Goal: Check status: Check status

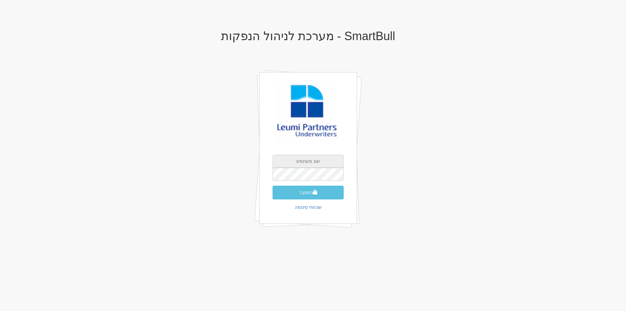
type input "[EMAIL_ADDRESS][DOMAIN_NAME]"
drag, startPoint x: 0, startPoint y: 0, endPoint x: 315, endPoint y: 195, distance: 370.6
click at [315, 195] on button "התחבר" at bounding box center [308, 193] width 71 height 14
type input "190927"
click at [273, 195] on button "התחבר" at bounding box center [308, 202] width 71 height 14
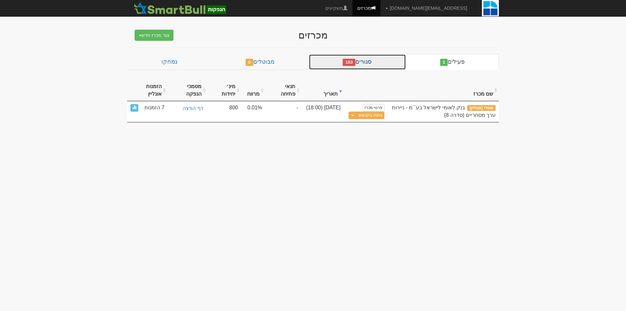
click at [371, 65] on link "סגורים 153" at bounding box center [357, 62] width 97 height 16
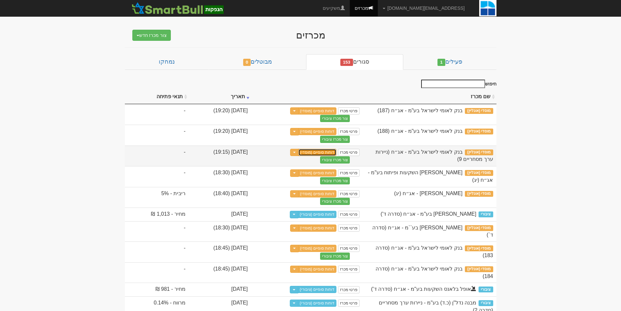
click at [337, 153] on link "דוחות סופיים (מוסדי)" at bounding box center [317, 152] width 38 height 7
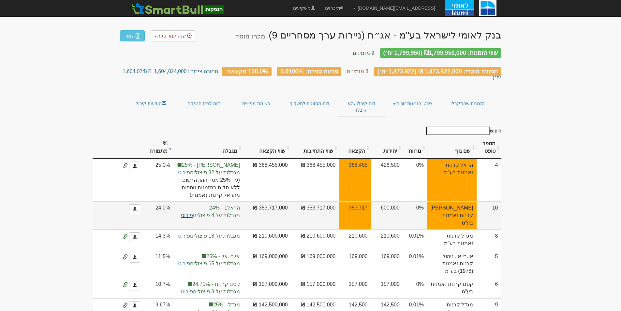
click at [193, 212] on link "פירוט" at bounding box center [187, 215] width 12 height 6
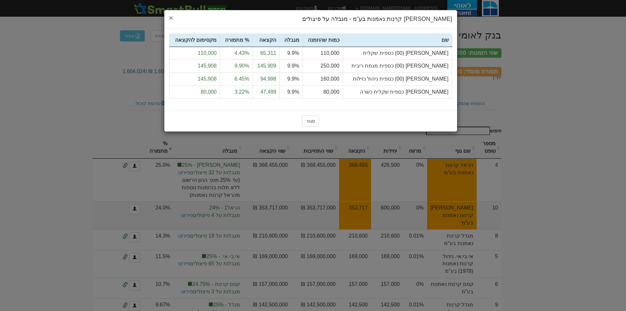
click at [172, 17] on span "×" at bounding box center [171, 18] width 4 height 8
